Goal: Information Seeking & Learning: Learn about a topic

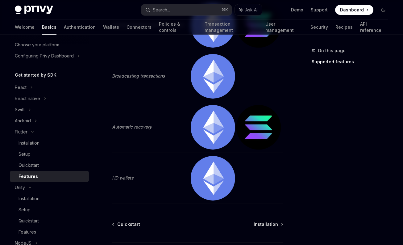
scroll to position [285, 0]
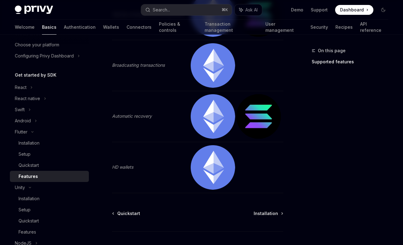
click at [258, 115] on img at bounding box center [258, 116] width 44 height 44
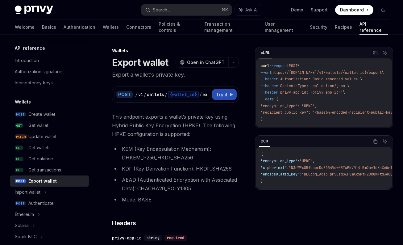
click at [222, 92] on span "Try it" at bounding box center [222, 94] width 12 height 7
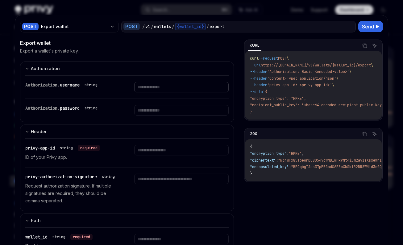
click at [157, 88] on input "text" at bounding box center [181, 87] width 94 height 10
click at [101, 8] on div at bounding box center [201, 122] width 403 height 245
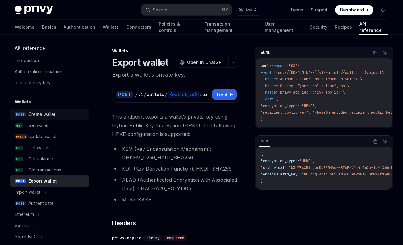
click at [41, 115] on div "Create wallet" at bounding box center [41, 114] width 27 height 7
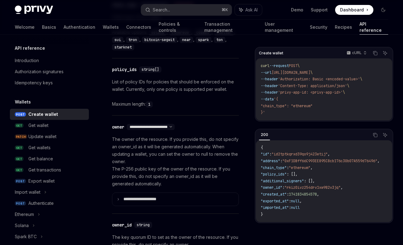
scroll to position [309, 0]
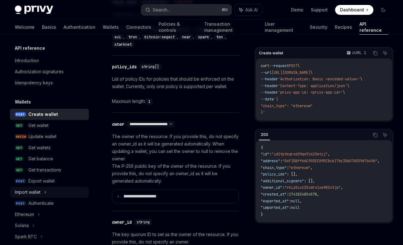
click at [46, 193] on icon at bounding box center [45, 191] width 2 height 7
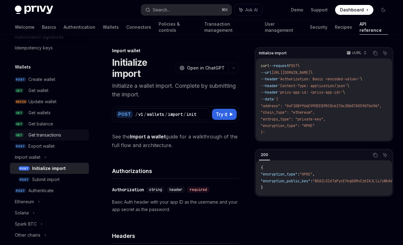
scroll to position [60, 0]
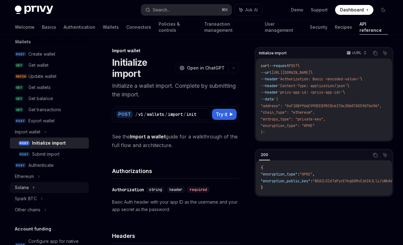
click at [33, 186] on icon at bounding box center [33, 187] width 2 height 7
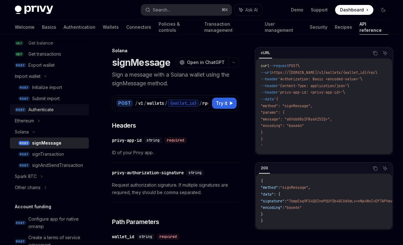
scroll to position [35, 0]
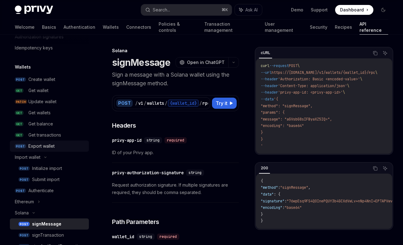
click at [41, 145] on div "Export wallet" at bounding box center [41, 145] width 26 height 7
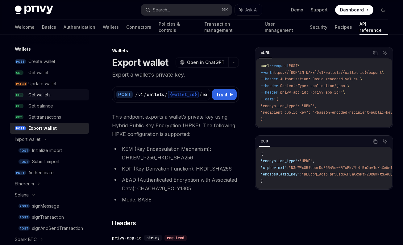
scroll to position [53, 0]
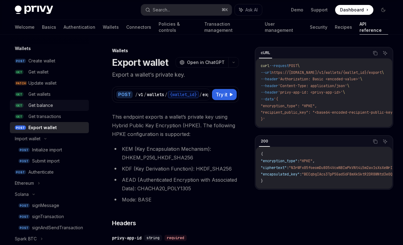
click at [44, 104] on div "Get balance" at bounding box center [40, 105] width 25 height 7
type textarea "*"
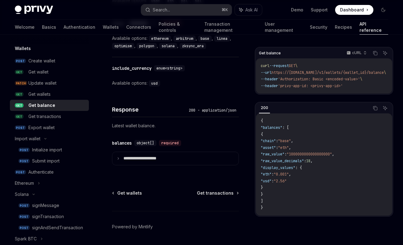
scroll to position [345, 0]
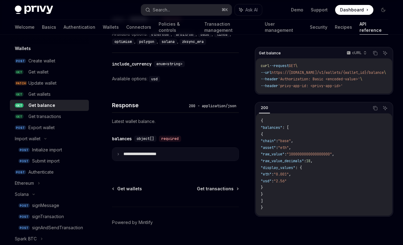
click at [119, 153] on icon at bounding box center [118, 154] width 3 height 3
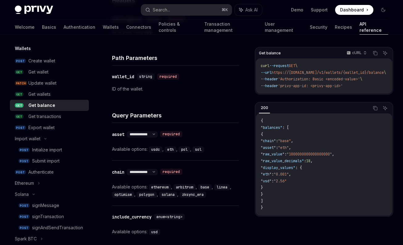
scroll to position [191, 0]
